Goal: Task Accomplishment & Management: Complete application form

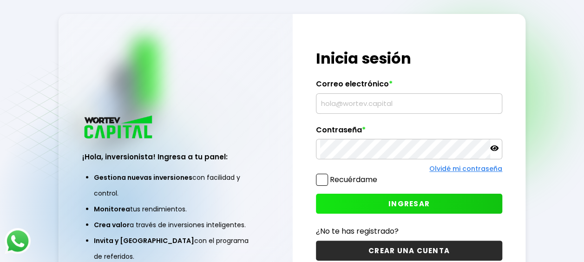
click at [352, 108] on input "text" at bounding box center [409, 104] width 178 height 20
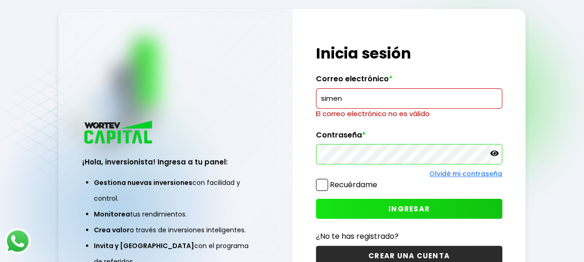
click at [355, 102] on input "simen" at bounding box center [409, 99] width 178 height 20
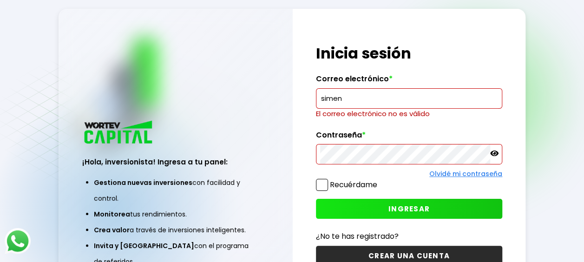
type input "[EMAIL_ADDRESS][DOMAIN_NAME]"
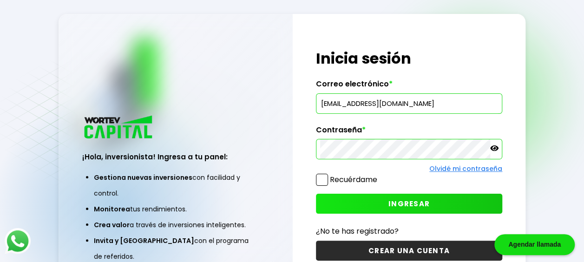
click at [494, 148] on icon at bounding box center [494, 148] width 8 height 6
click at [415, 197] on button "INGRESAR" at bounding box center [409, 204] width 186 height 20
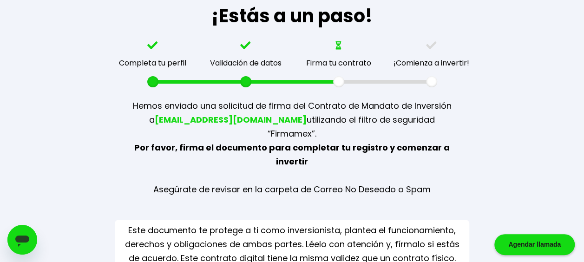
scroll to position [103, 0]
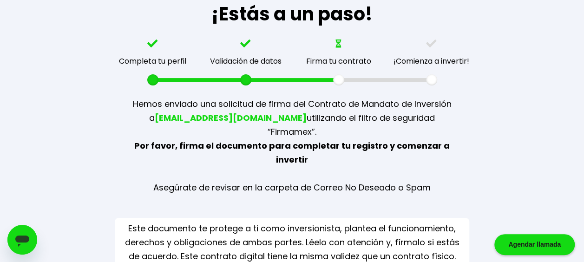
click at [339, 48] on div "Firma tu contrato" at bounding box center [338, 63] width 93 height 46
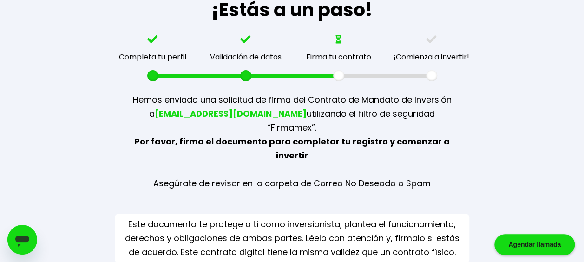
click at [336, 78] on div at bounding box center [338, 75] width 11 height 11
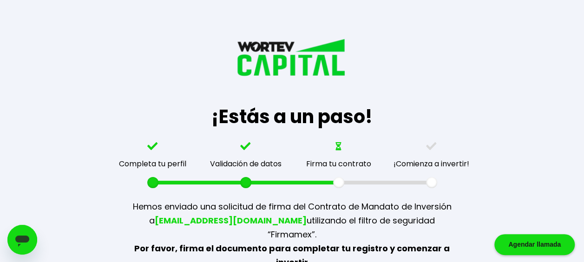
click at [434, 42] on div "¡Estás a un paso! Completa tu perfil Validación de datos Firma tu contrato ¡Com…" at bounding box center [292, 192] width 549 height 385
